Goal: Task Accomplishment & Management: Use online tool/utility

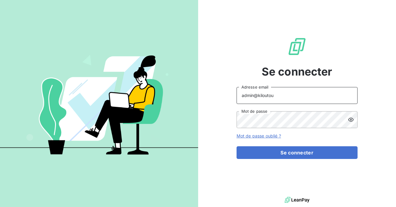
click at [278, 94] on input "admin@kiloutou" at bounding box center [296, 95] width 121 height 17
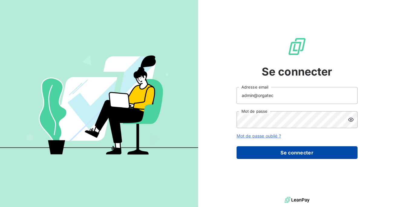
click at [277, 156] on button "Se connecter" at bounding box center [296, 152] width 121 height 13
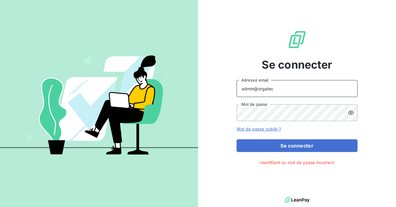
click at [258, 90] on input "admin@orgatec" at bounding box center [296, 88] width 121 height 17
type input "admin@saorgatec"
click at [236, 139] on button "Se connecter" at bounding box center [296, 145] width 121 height 13
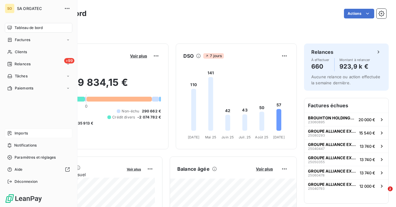
click at [15, 131] on span "Imports" at bounding box center [21, 133] width 13 height 5
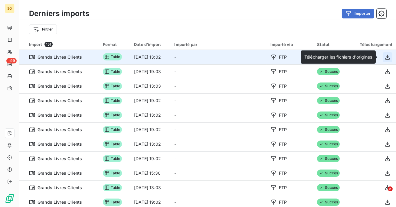
click at [385, 57] on icon "button" at bounding box center [387, 56] width 5 height 5
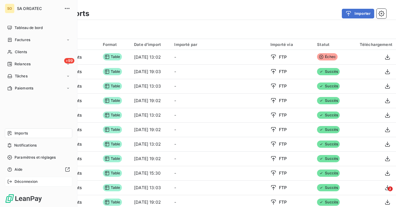
click at [15, 183] on span "Déconnexion" at bounding box center [26, 181] width 23 height 5
